Goal: Task Accomplishment & Management: Complete application form

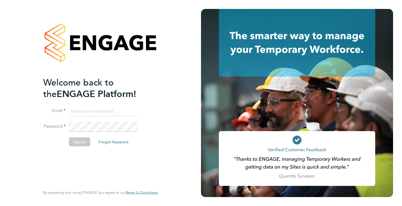
type input "m.k.mccready@outlook.com"
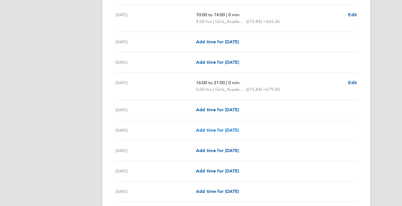
scroll to position [335, 0]
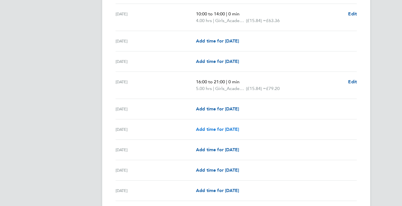
click at [221, 128] on span "Add time for [DATE]" at bounding box center [217, 128] width 43 height 5
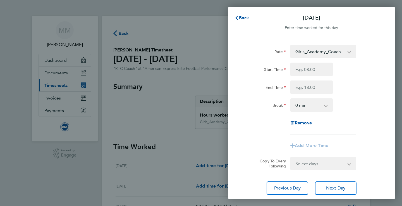
click at [310, 77] on div "Start Time End Time" at bounding box center [311, 78] width 141 height 31
click at [310, 70] on input "Start Time" at bounding box center [311, 69] width 42 height 13
type input "16:30"
click at [311, 86] on input "End Time" at bounding box center [311, 86] width 42 height 13
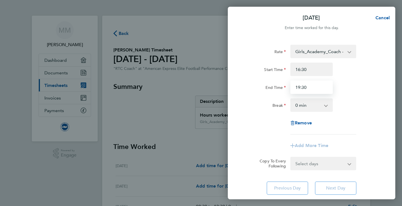
type input "19:30"
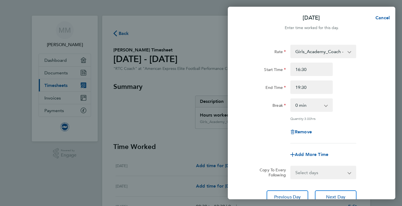
click at [355, 120] on div "Rate Girls_Academy_Coach - 15.84 Start Time 16:30 End Time 19:30 Break 0 min 15…" at bounding box center [311, 94] width 136 height 99
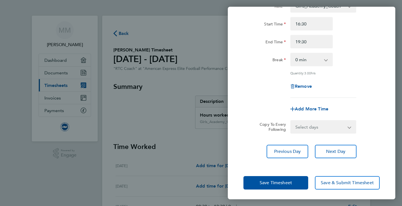
scroll to position [46, 0]
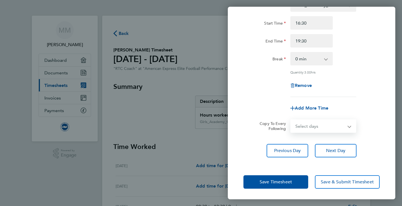
select select "THU"
select select "[DATE]"
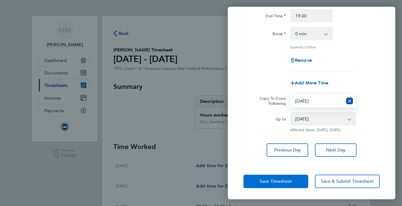
scroll to position [75, 0]
click at [271, 182] on span "Save Timesheet" at bounding box center [276, 181] width 32 height 6
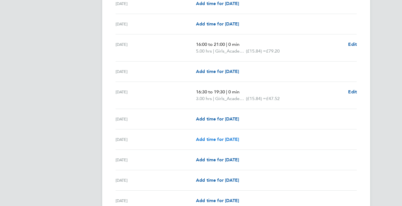
scroll to position [375, 0]
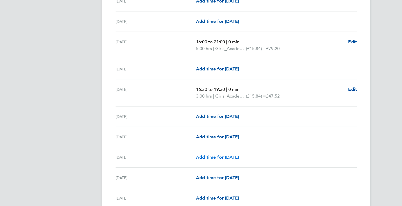
click at [216, 157] on span "Add time for [DATE]" at bounding box center [217, 156] width 43 height 5
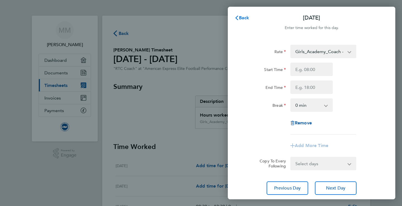
click at [248, 16] on span "Back" at bounding box center [244, 17] width 10 height 5
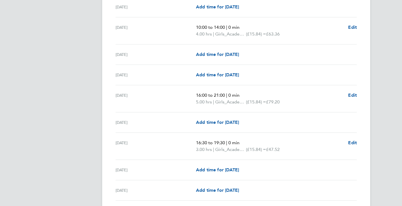
scroll to position [323, 0]
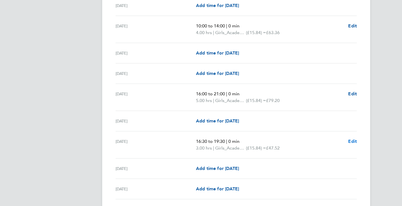
click at [356, 140] on span "Edit" at bounding box center [352, 140] width 9 height 5
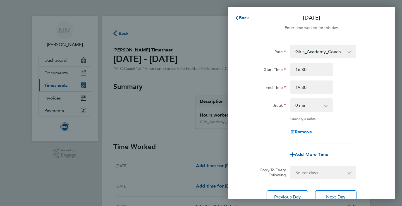
click at [304, 131] on span "Remove" at bounding box center [303, 131] width 17 height 5
select select "null"
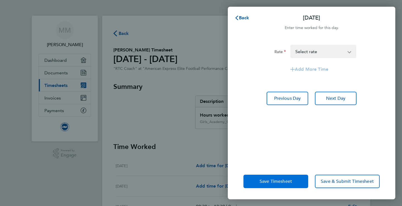
click at [272, 178] on button "Save Timesheet" at bounding box center [275, 180] width 65 height 13
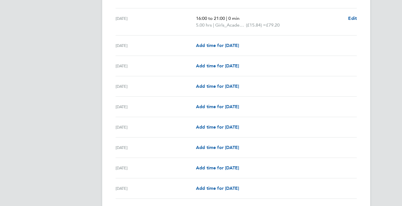
scroll to position [400, 0]
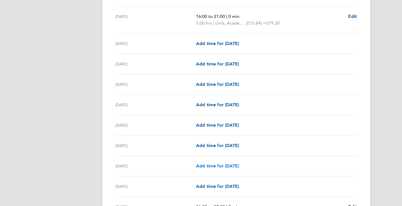
click at [234, 166] on span "Add time for [DATE]" at bounding box center [217, 165] width 43 height 5
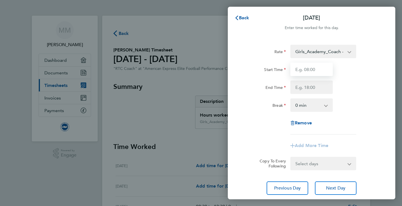
click at [307, 68] on input "Start Time" at bounding box center [311, 69] width 42 height 13
type input "16:30"
click at [308, 88] on input "End Time" at bounding box center [311, 86] width 42 height 13
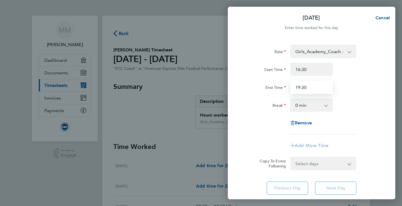
type input "19:30"
click at [382, 85] on div "Rate Girls_Academy_Coach - 15.84 Start Time 16:30 End Time 19:30 Break 0 min 15…" at bounding box center [311, 119] width 167 height 163
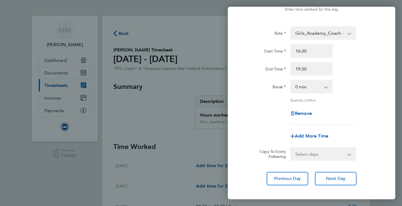
scroll to position [29, 0]
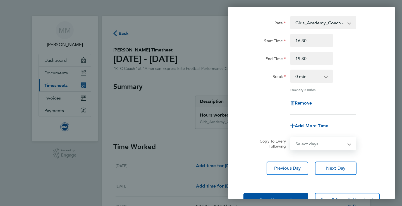
select select "TUE"
select select "[DATE]"
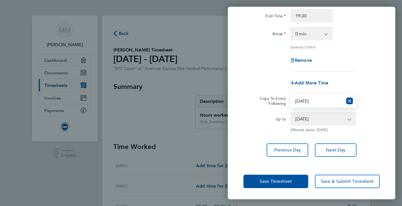
scroll to position [71, 0]
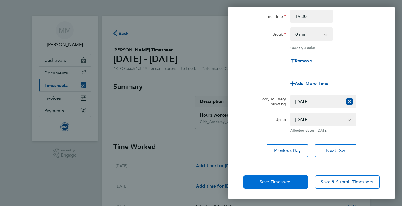
click at [274, 184] on button "Save Timesheet" at bounding box center [275, 181] width 65 height 13
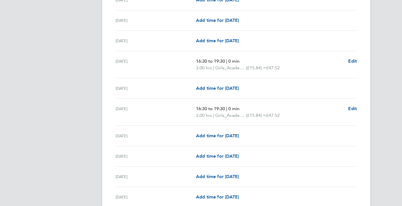
scroll to position [516, 0]
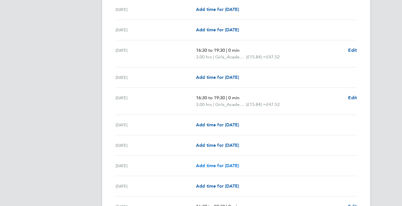
click at [231, 166] on span "Add time for [DATE]" at bounding box center [217, 165] width 43 height 5
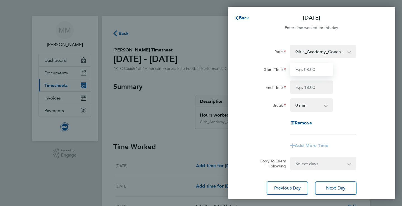
click at [316, 65] on input "Start Time" at bounding box center [311, 69] width 42 height 13
type input "11:00"
click at [306, 82] on input "End Time" at bounding box center [311, 86] width 42 height 13
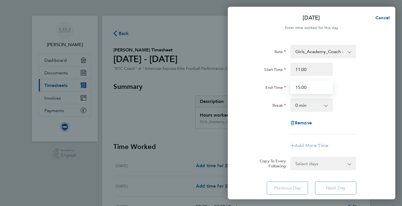
type input "15:00"
click at [345, 85] on div "End Time 15:00" at bounding box center [311, 86] width 141 height 13
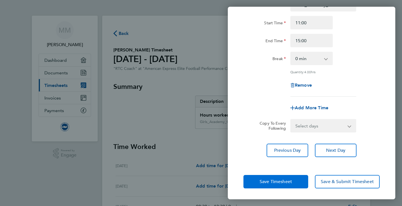
scroll to position [46, 0]
click at [276, 180] on span "Save Timesheet" at bounding box center [276, 182] width 32 height 6
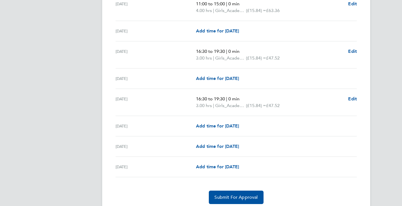
scroll to position [678, 0]
click at [220, 166] on span "Add time for [DATE]" at bounding box center [217, 165] width 43 height 5
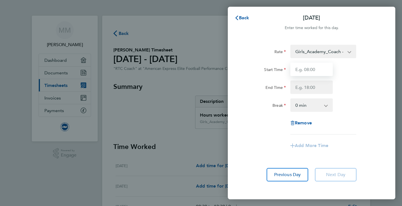
click at [315, 67] on input "Start Time" at bounding box center [311, 69] width 42 height 13
type input "08:00"
click at [307, 87] on input "End Time" at bounding box center [311, 86] width 42 height 13
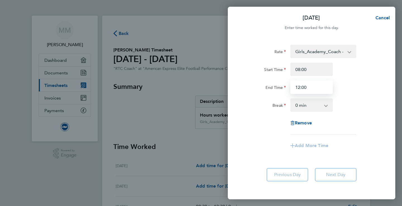
type input "12:00"
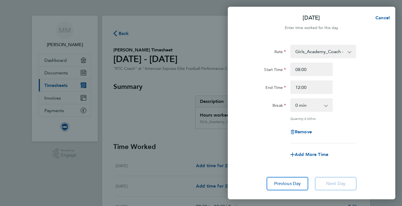
click at [362, 115] on div "Rate Girls_Academy_Coach - 15.84 Start Time 08:00 End Time 12:00 Break 0 min 15…" at bounding box center [311, 94] width 136 height 99
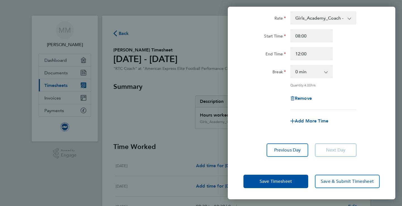
scroll to position [33, 0]
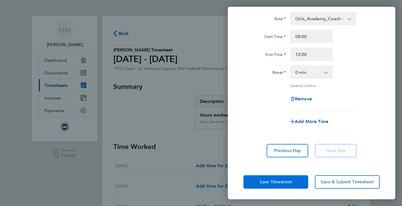
click at [261, 183] on span "Save Timesheet" at bounding box center [276, 182] width 32 height 6
